Goal: Information Seeking & Learning: Check status

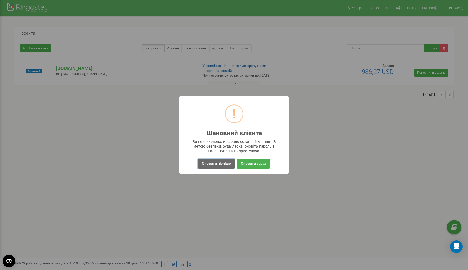
click at [217, 163] on button "Оновити пізніше" at bounding box center [216, 164] width 37 height 10
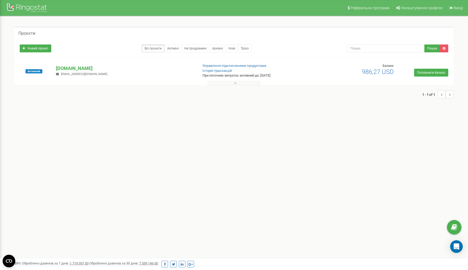
click at [236, 83] on icon at bounding box center [235, 83] width 2 height 4
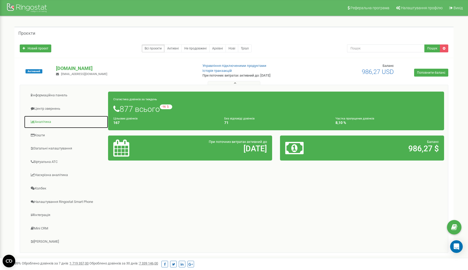
click at [45, 121] on link "Аналiтика" at bounding box center [66, 121] width 84 height 13
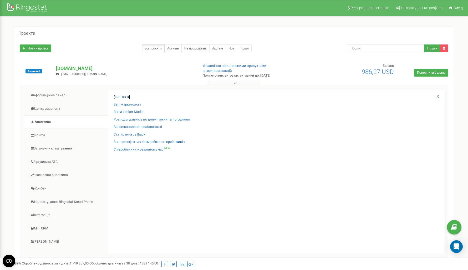
click at [125, 96] on link "Ваші звіти" at bounding box center [122, 96] width 17 height 5
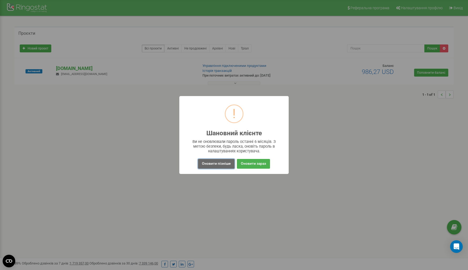
click at [206, 160] on button "Оновити пізніше" at bounding box center [216, 164] width 37 height 10
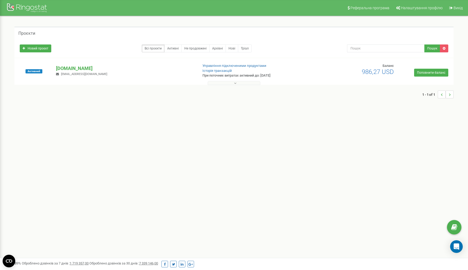
click at [229, 78] on p "При поточних витратах активний до: 31.10.2025" at bounding box center [252, 75] width 101 height 5
click at [228, 81] on button at bounding box center [234, 83] width 53 height 4
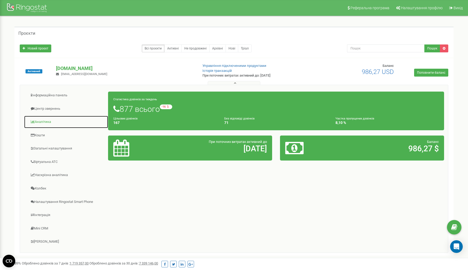
click at [47, 120] on link "Аналiтика" at bounding box center [66, 121] width 84 height 13
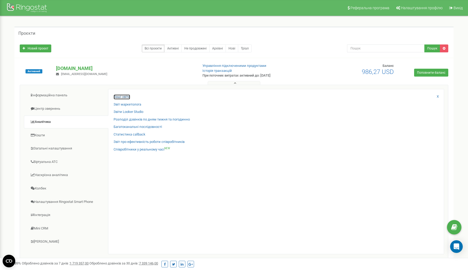
click at [125, 96] on link "Ваші звіти" at bounding box center [122, 96] width 17 height 5
click at [48, 178] on link "Наскрізна аналітика" at bounding box center [66, 174] width 84 height 13
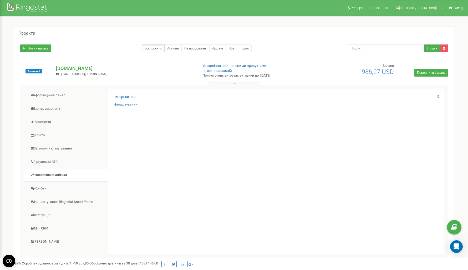
click at [161, 131] on div "Імпорт витрат Налаштування X" at bounding box center [276, 171] width 336 height 165
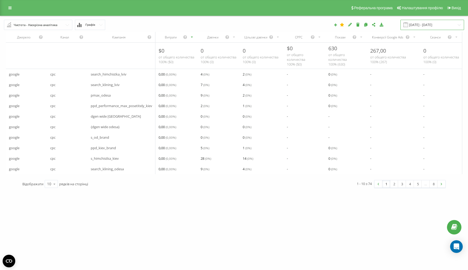
click at [424, 21] on input "[DATE] - [DATE]" at bounding box center [432, 25] width 64 height 10
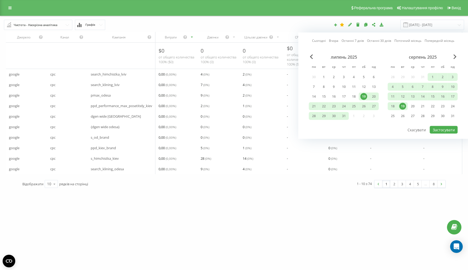
click at [432, 41] on link "Попередній місяць" at bounding box center [440, 40] width 30 height 5
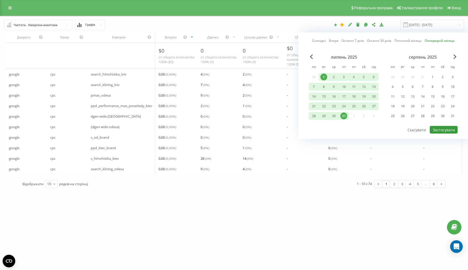
click at [435, 130] on button "Застосувати" at bounding box center [444, 130] width 28 height 8
type input "[DATE] - [DATE]"
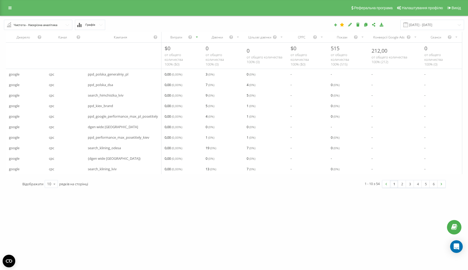
click at [269, 195] on div "[DOMAIN_NAME] Проекти [DOMAIN_NAME] Дашборд Центр звернень Аналiтика Ваші звіти…" at bounding box center [234, 135] width 468 height 270
click at [220, 38] on div "Дзвінки" at bounding box center [217, 37] width 23 height 4
click at [52, 186] on icon at bounding box center [54, 184] width 8 height 10
click at [53, 180] on div "100" at bounding box center [51, 176] width 13 height 8
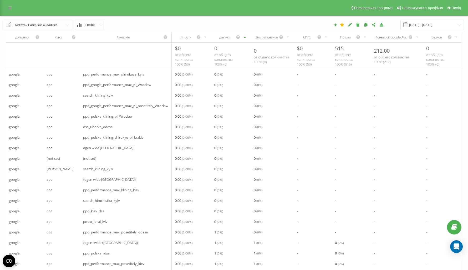
click at [229, 38] on div "Дзвінки" at bounding box center [225, 37] width 22 height 4
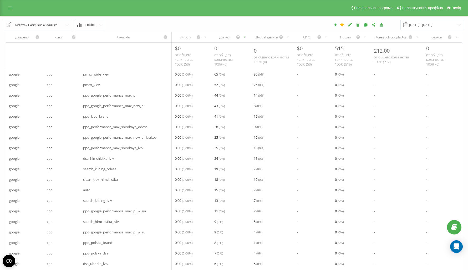
scroll to position [181, 0]
